Goal: Information Seeking & Learning: Find contact information

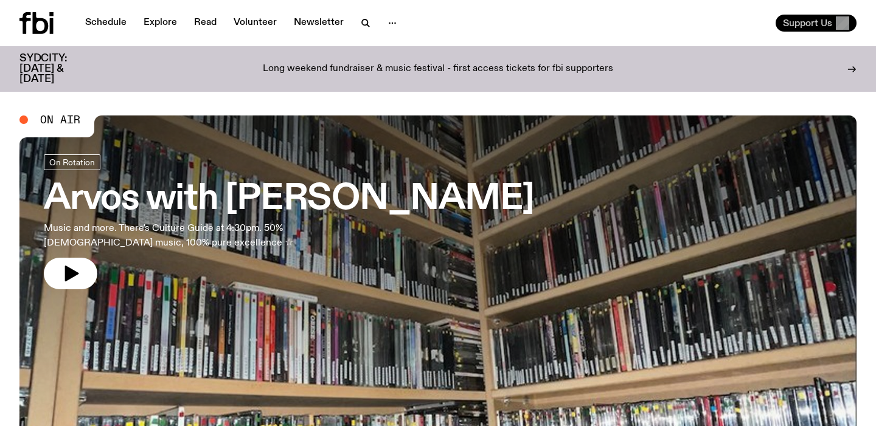
click at [816, 27] on span "Support Us" at bounding box center [807, 23] width 49 height 11
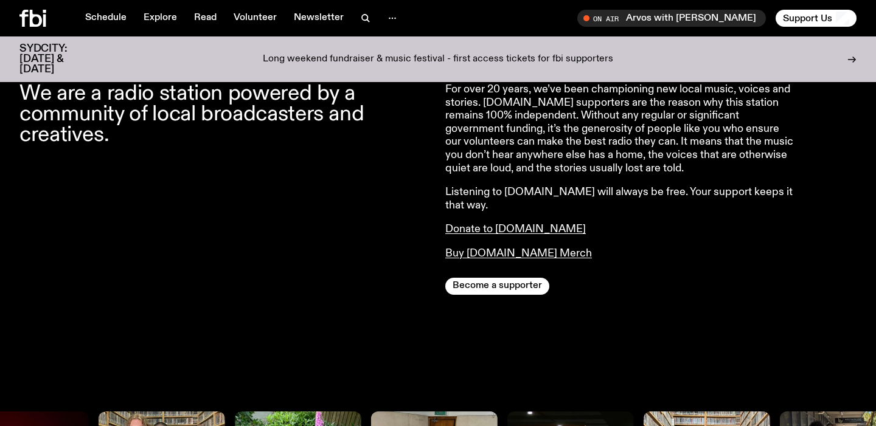
scroll to position [485, 0]
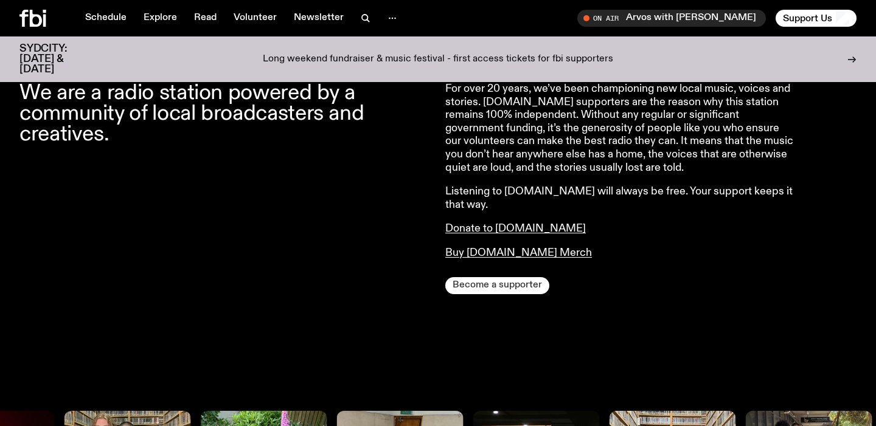
click at [535, 277] on button "Become a supporter" at bounding box center [497, 285] width 104 height 17
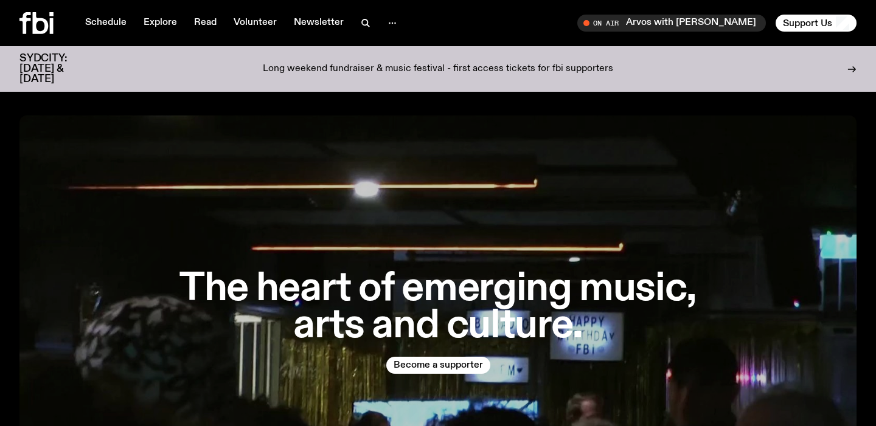
scroll to position [0, 0]
click at [394, 24] on icon "button" at bounding box center [392, 23] width 15 height 15
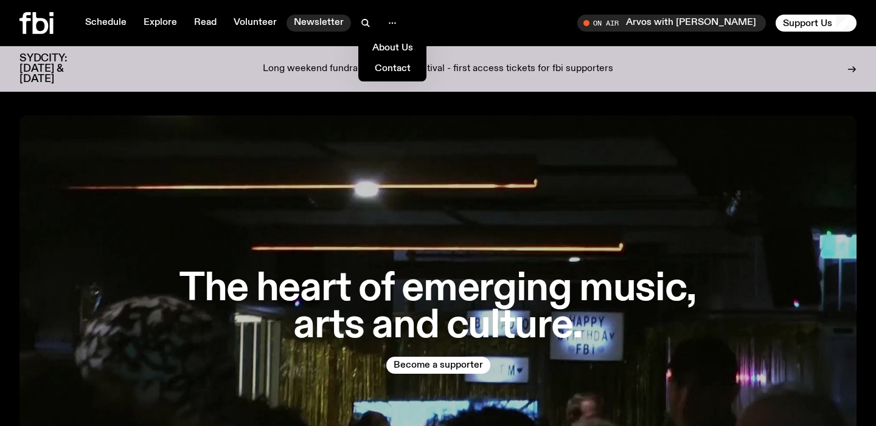
click at [330, 23] on link "Newsletter" at bounding box center [319, 23] width 64 height 17
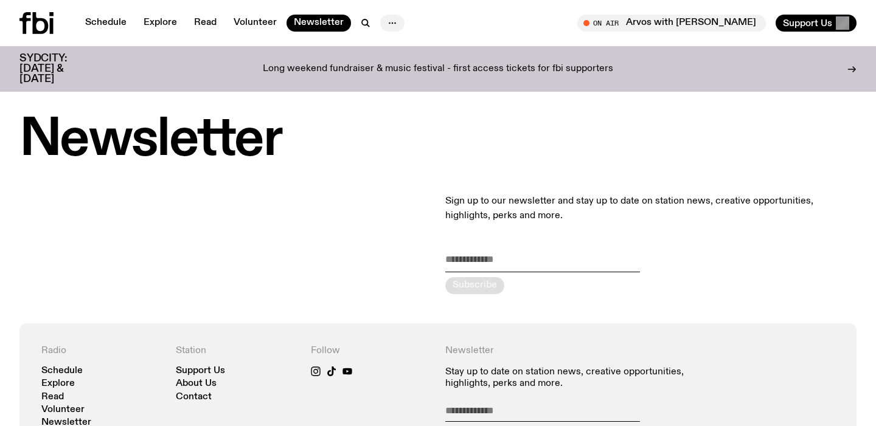
click at [385, 24] on icon "button" at bounding box center [392, 23] width 15 height 15
click at [391, 53] on link "About Us" at bounding box center [392, 48] width 61 height 17
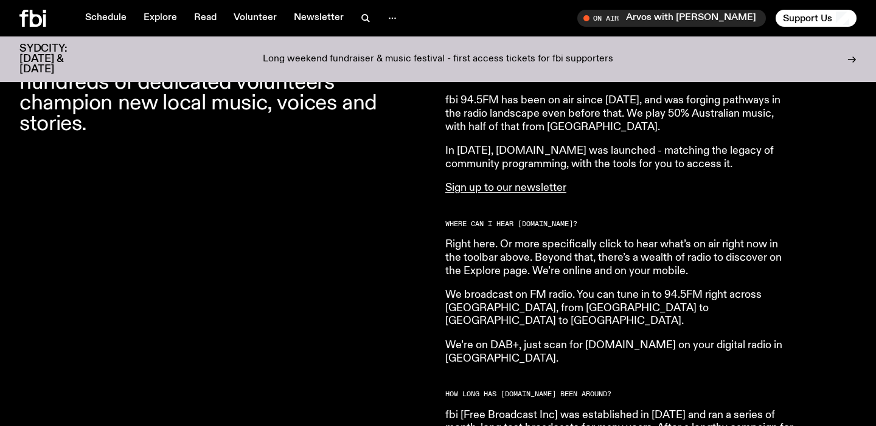
scroll to position [511, 0]
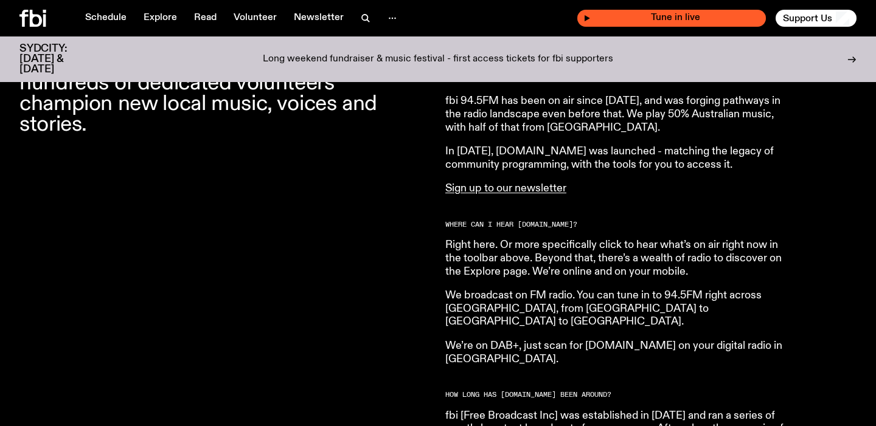
click at [675, 15] on span "Tune in live" at bounding box center [675, 17] width 169 height 9
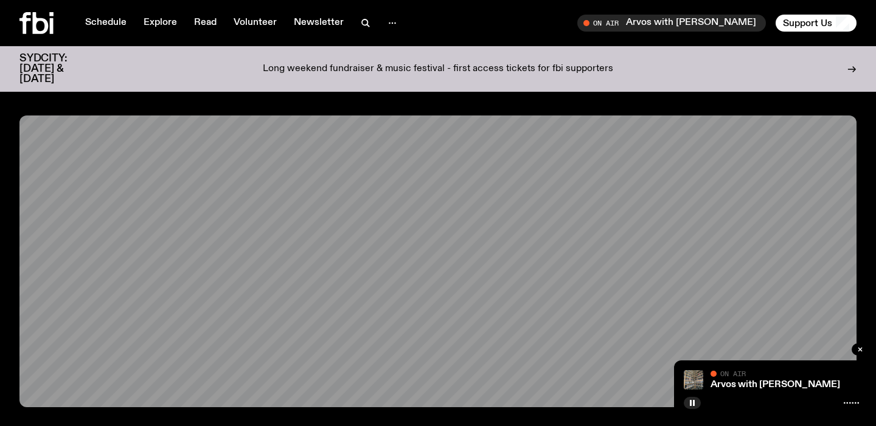
scroll to position [0, 0]
click at [380, 21] on button "button" at bounding box center [392, 23] width 24 height 17
click at [428, 21] on div "Schedule Explore Read Volunteer Newsletter About Us Contact" at bounding box center [226, 23] width 414 height 22
click at [690, 403] on rect "button" at bounding box center [691, 403] width 2 height 6
click at [385, 18] on icon "button" at bounding box center [392, 23] width 15 height 15
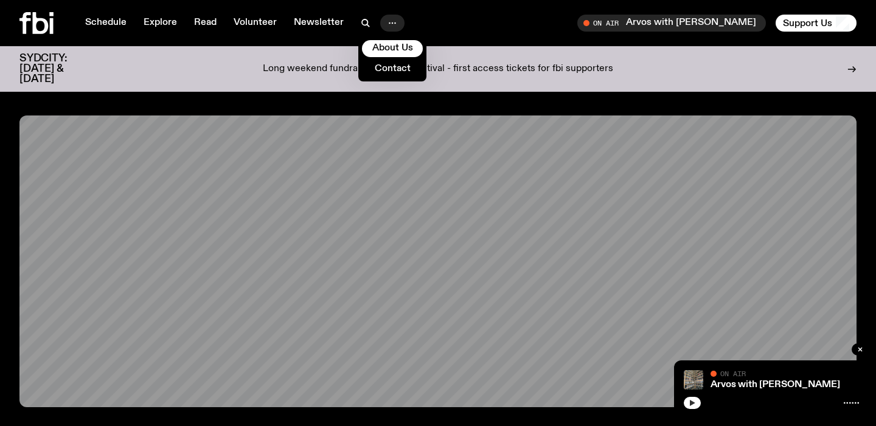
click at [385, 18] on icon "button" at bounding box center [392, 23] width 15 height 15
click at [815, 18] on span "Support Us" at bounding box center [807, 23] width 49 height 11
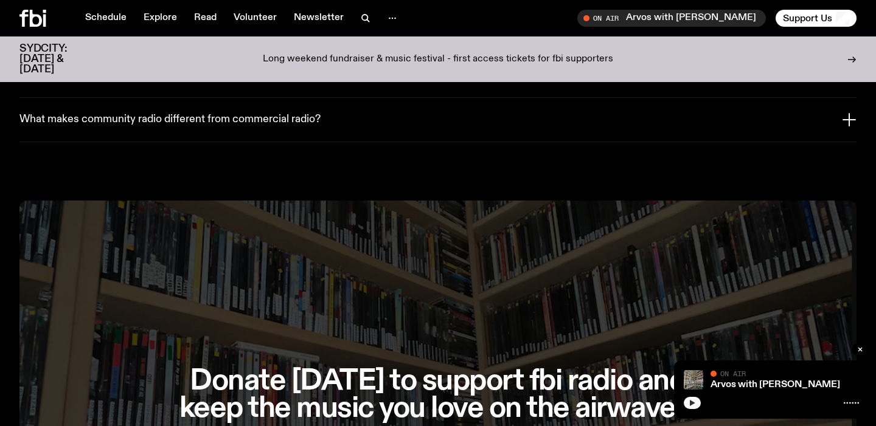
scroll to position [2380, 0]
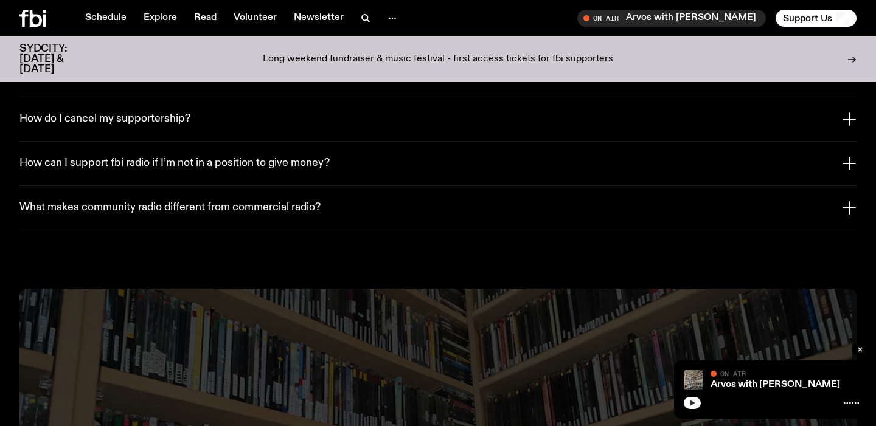
click at [411, 186] on button "What makes community radio different from commercial radio?" at bounding box center [437, 208] width 837 height 44
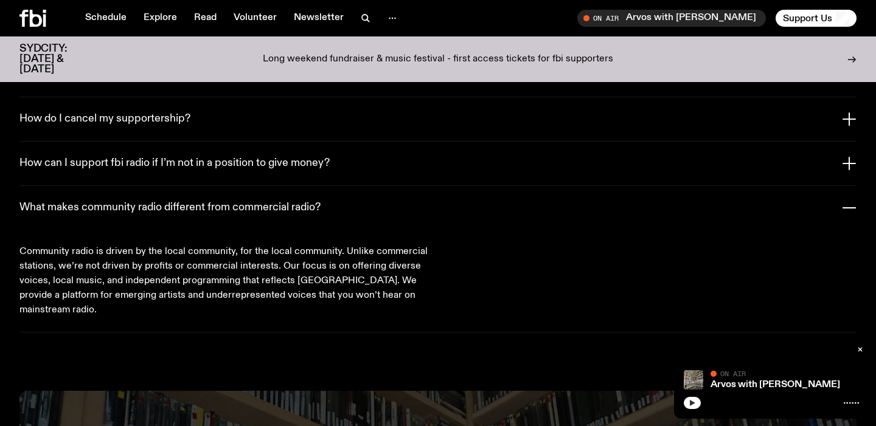
click at [411, 186] on button "What makes community radio different from commercial radio?" at bounding box center [437, 208] width 837 height 44
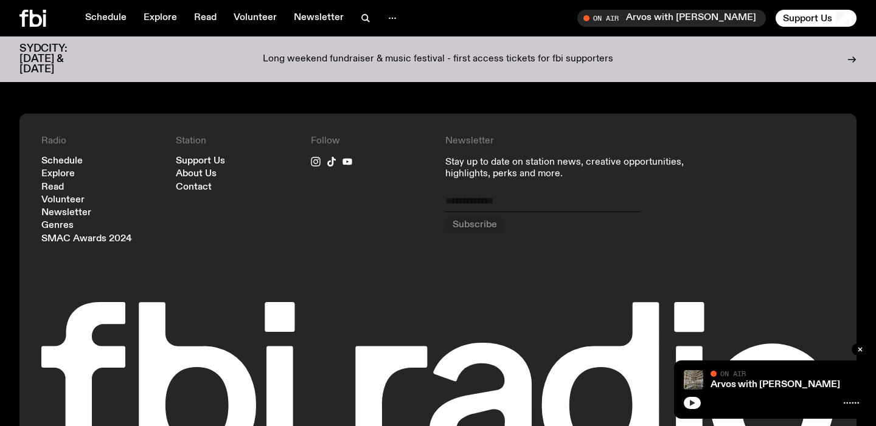
scroll to position [3019, 0]
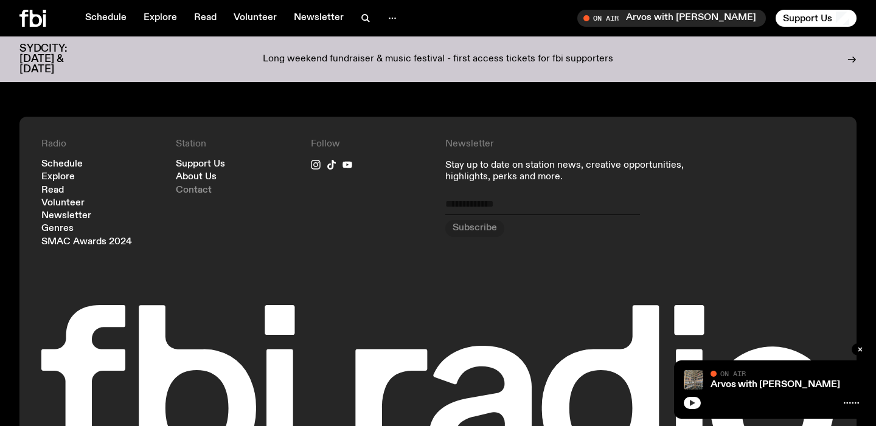
click at [202, 186] on link "Contact" at bounding box center [194, 190] width 36 height 9
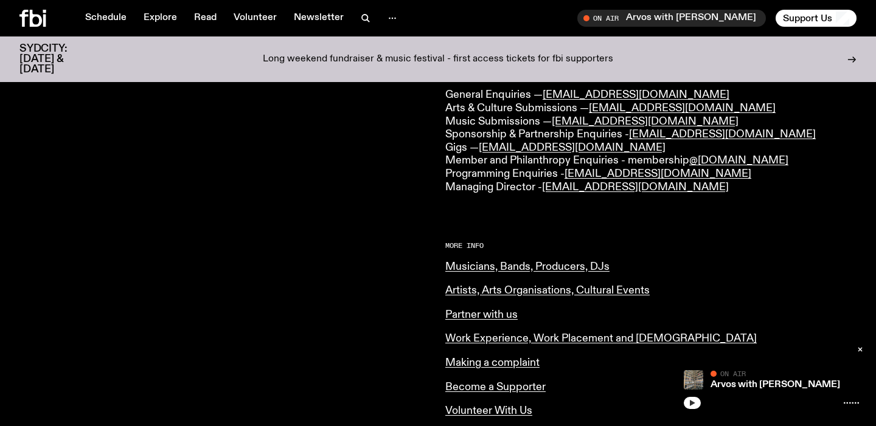
scroll to position [338, 0]
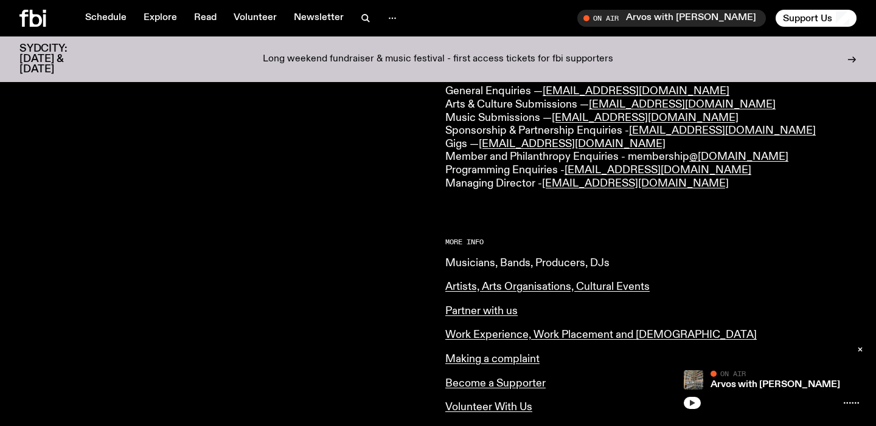
click at [482, 258] on link "Musicians, Bands, Producers, DJs" at bounding box center [527, 263] width 164 height 11
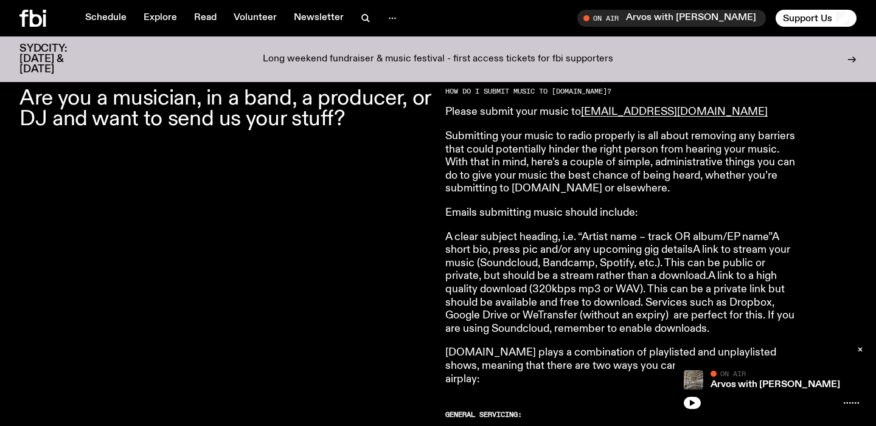
scroll to position [409, 0]
